Goal: Information Seeking & Learning: Learn about a topic

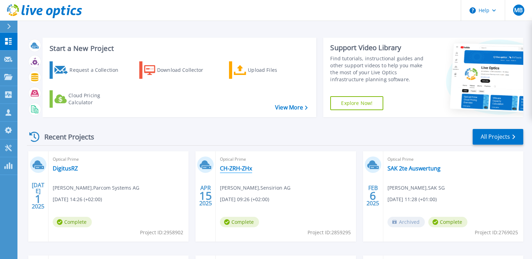
click at [239, 168] on link "CH-ZRH-ZHx" at bounding box center [236, 168] width 32 height 7
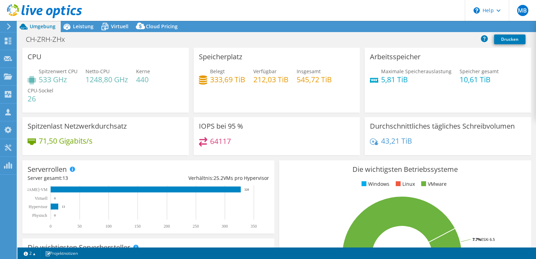
select select "USD"
drag, startPoint x: 42, startPoint y: 78, endPoint x: 89, endPoint y: 82, distance: 47.4
click at [89, 82] on div "Spitzenwert CPU 533 GHz Netto-CPU 1248,80 GHz Kerne 440 CPU-Sockel 26" at bounding box center [106, 89] width 156 height 42
click at [112, 80] on h4 "1248,80 GHz" at bounding box center [107, 80] width 43 height 8
click at [84, 23] on span "Leistung" at bounding box center [83, 26] width 21 height 7
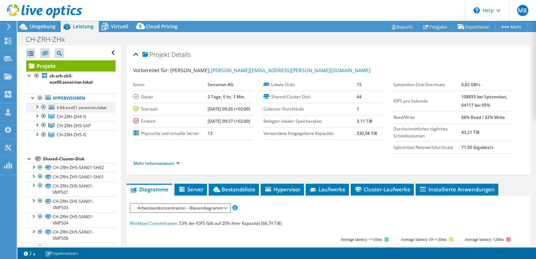
click at [37, 107] on div at bounding box center [36, 106] width 7 height 7
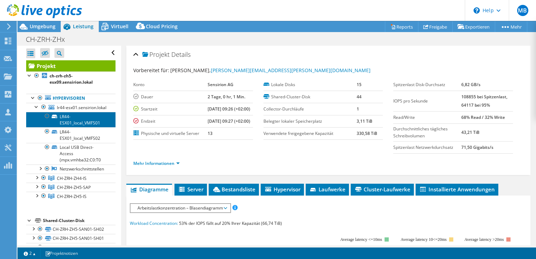
click at [61, 127] on link "LR44-ESX01_local_VMFS01" at bounding box center [70, 119] width 89 height 15
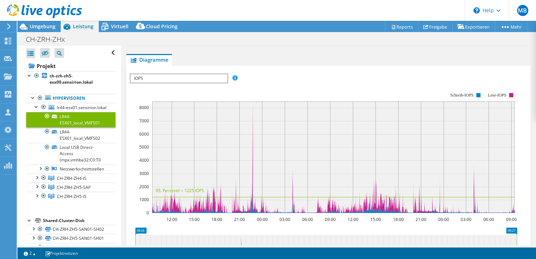
scroll to position [112, 0]
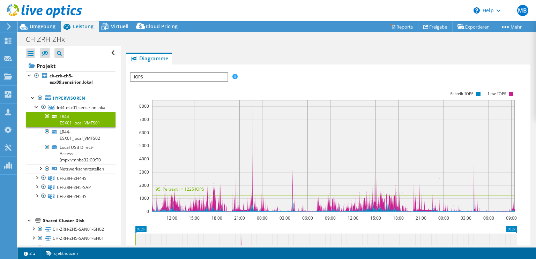
click at [182, 76] on span "IOPS" at bounding box center [179, 77] width 97 height 8
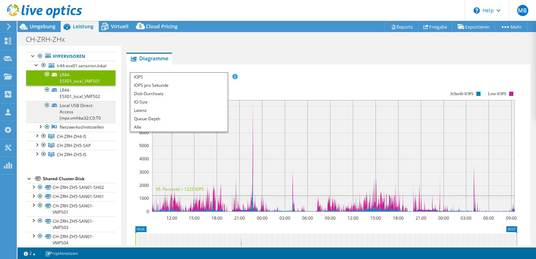
scroll to position [84, 0]
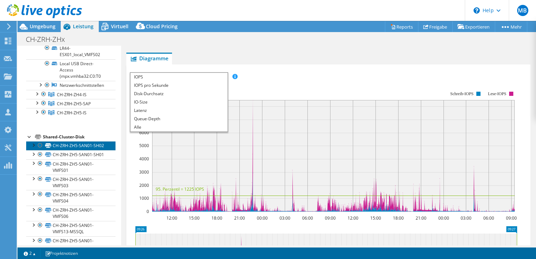
click at [44, 150] on link "CH-ZRH-ZH5-SAN01-SH02" at bounding box center [70, 145] width 89 height 9
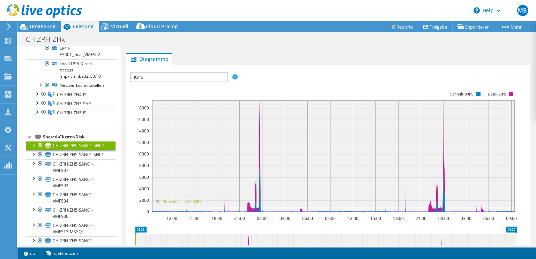
scroll to position [0, 0]
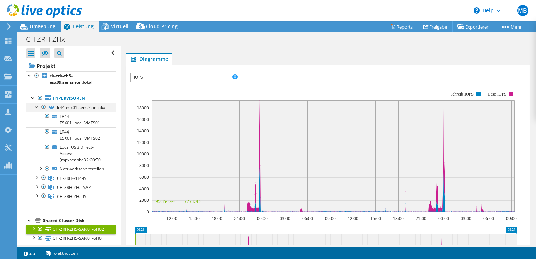
click at [37, 105] on div at bounding box center [36, 106] width 7 height 7
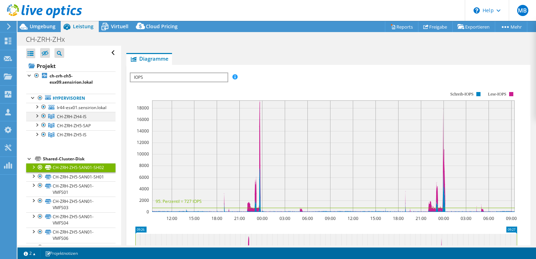
click at [40, 120] on div at bounding box center [43, 116] width 7 height 8
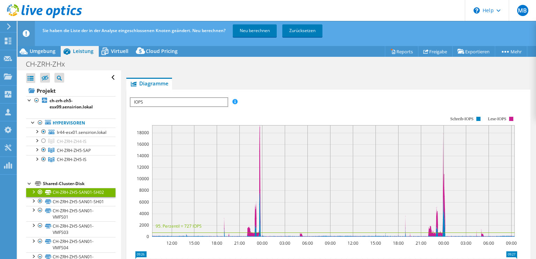
click at [165, 101] on span "IOPS" at bounding box center [179, 102] width 97 height 8
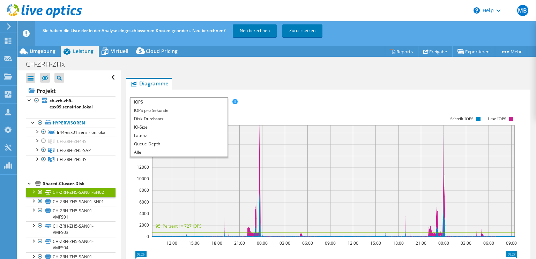
click at [316, 118] on rect at bounding box center [324, 177] width 388 height 140
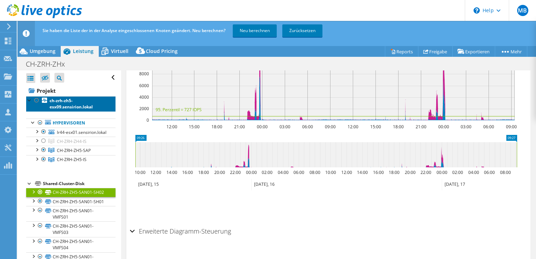
click at [59, 104] on link "ch-zrh-zh5-esx09.sensirion.lokal" at bounding box center [70, 103] width 89 height 15
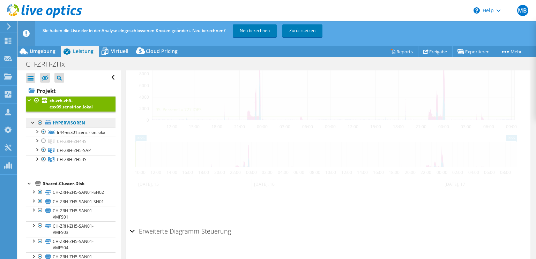
scroll to position [228, 0]
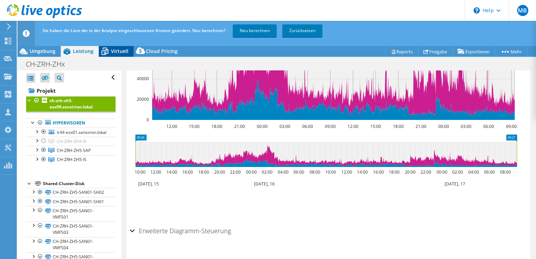
click at [116, 49] on span "Virtuell" at bounding box center [119, 51] width 17 height 7
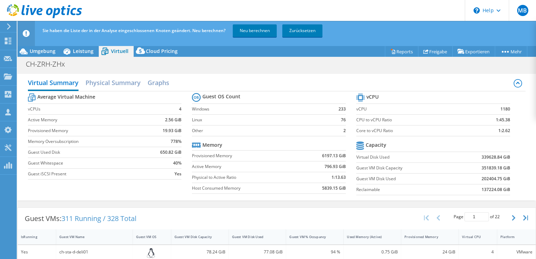
scroll to position [0, 0]
click at [34, 49] on span "Umgebung" at bounding box center [43, 51] width 26 height 7
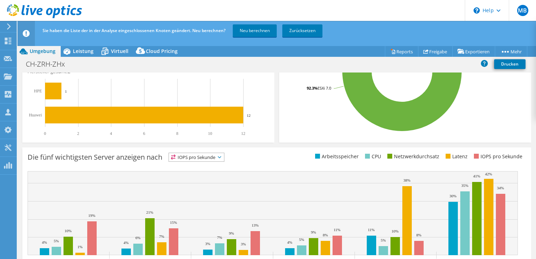
scroll to position [197, 0]
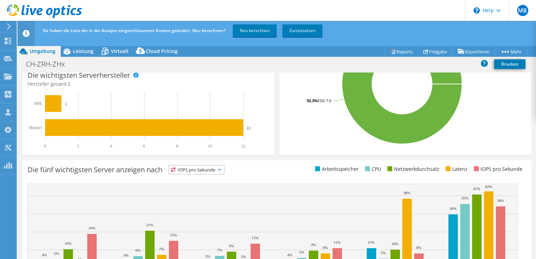
click at [205, 169] on span "IOPS pro Sekunde" at bounding box center [196, 170] width 55 height 8
click at [202, 200] on li "CPU" at bounding box center [196, 199] width 55 height 10
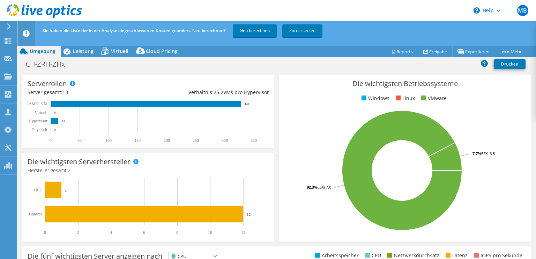
scroll to position [86, 0]
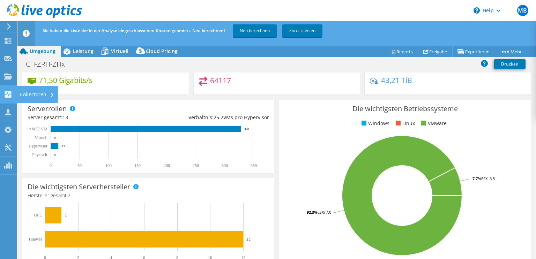
click at [11, 95] on use at bounding box center [8, 94] width 7 height 7
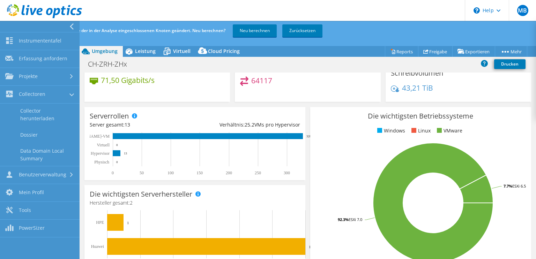
click at [162, 71] on div "CH-ZRH-ZHx Drucken" at bounding box center [308, 65] width 457 height 15
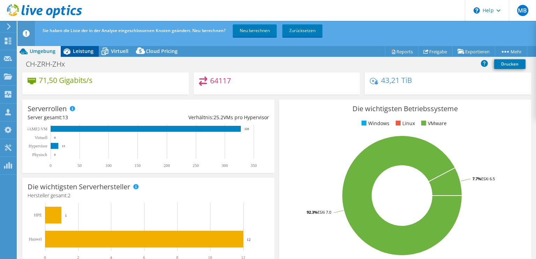
click at [83, 51] on span "Leistung" at bounding box center [83, 51] width 21 height 7
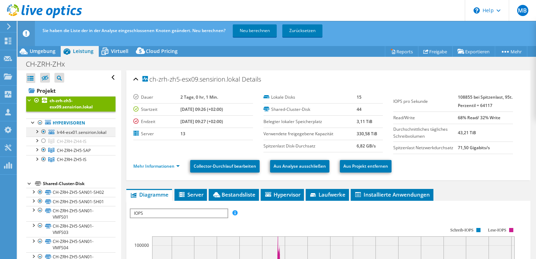
click at [36, 130] on div at bounding box center [36, 131] width 7 height 7
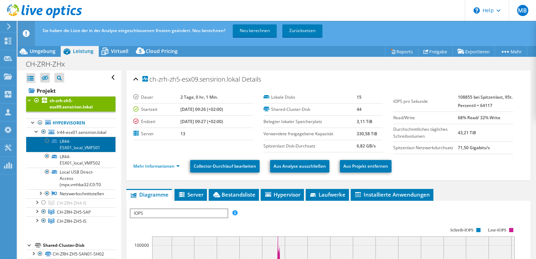
click at [73, 152] on link "LR44-ESX01_local_VMFS01" at bounding box center [70, 144] width 89 height 15
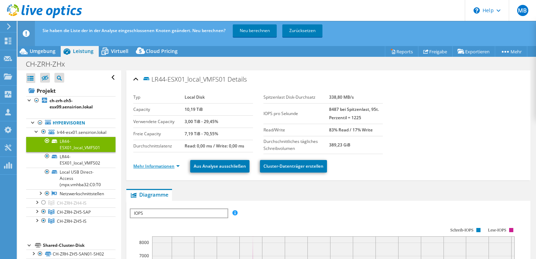
click at [174, 165] on link "Mehr Informationen" at bounding box center [156, 166] width 46 height 6
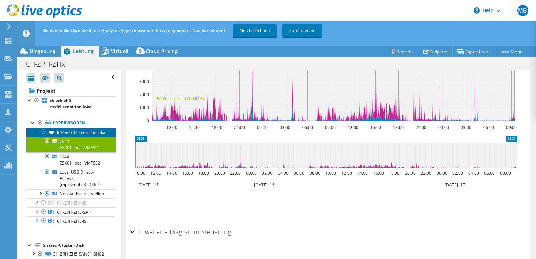
click at [72, 133] on link "lr44-esx01.sensirion.lokal" at bounding box center [70, 132] width 89 height 9
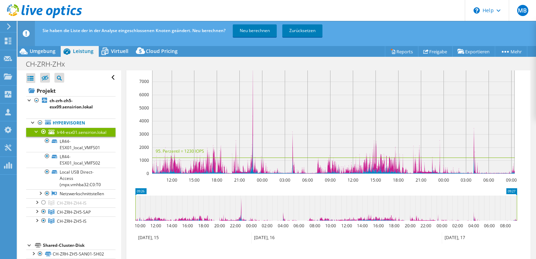
scroll to position [122, 0]
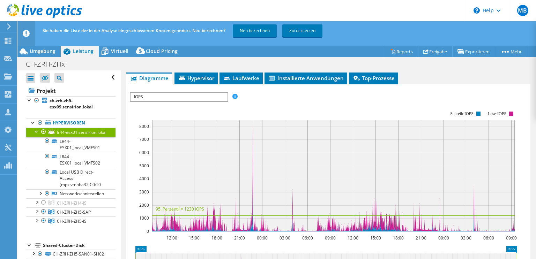
click at [201, 93] on span "IOPS" at bounding box center [179, 97] width 97 height 8
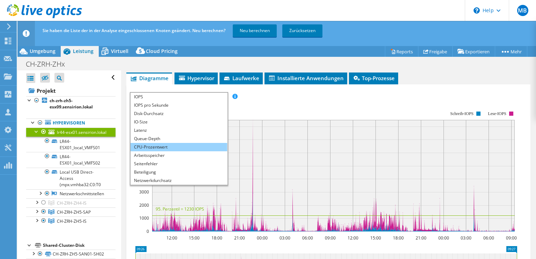
click at [173, 148] on li "CPU-Prozentwert" at bounding box center [179, 147] width 97 height 8
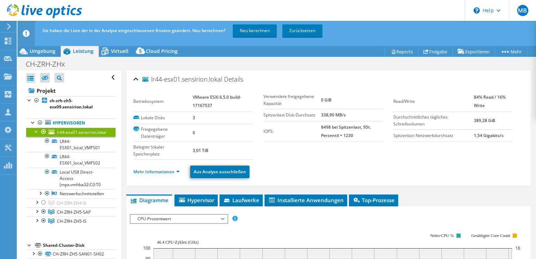
scroll to position [0, 0]
click at [164, 170] on link "Mehr Informationen" at bounding box center [156, 172] width 46 height 6
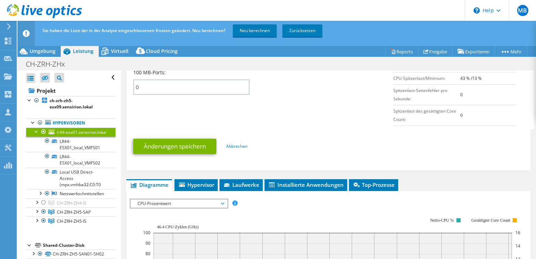
scroll to position [391, 0]
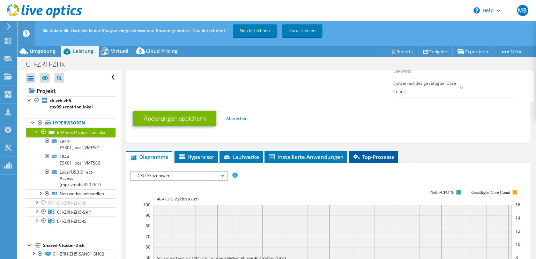
click at [377, 156] on span "Top-Prozesse" at bounding box center [374, 157] width 42 height 7
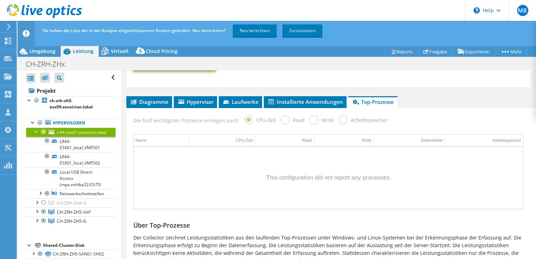
scroll to position [458, 0]
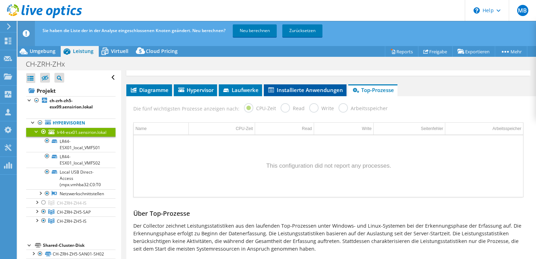
click at [304, 87] on span "Installierte Anwendungen" at bounding box center [305, 90] width 76 height 7
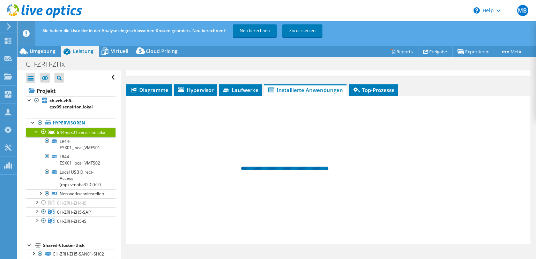
scroll to position [456, 0]
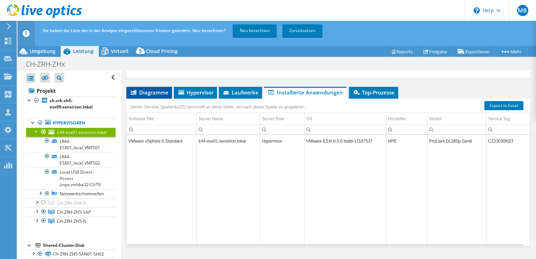
click at [146, 89] on span "Diagramme" at bounding box center [149, 92] width 39 height 7
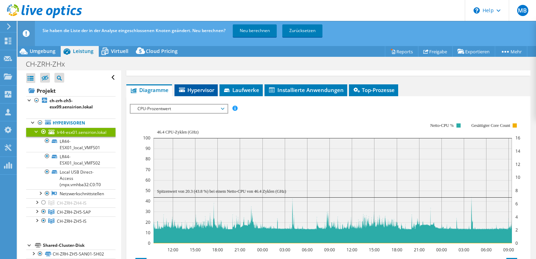
click at [206, 87] on span "Hypervisor" at bounding box center [196, 90] width 36 height 7
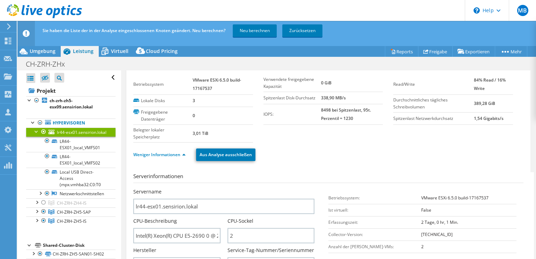
scroll to position [0, 0]
